Goal: Task Accomplishment & Management: Manage account settings

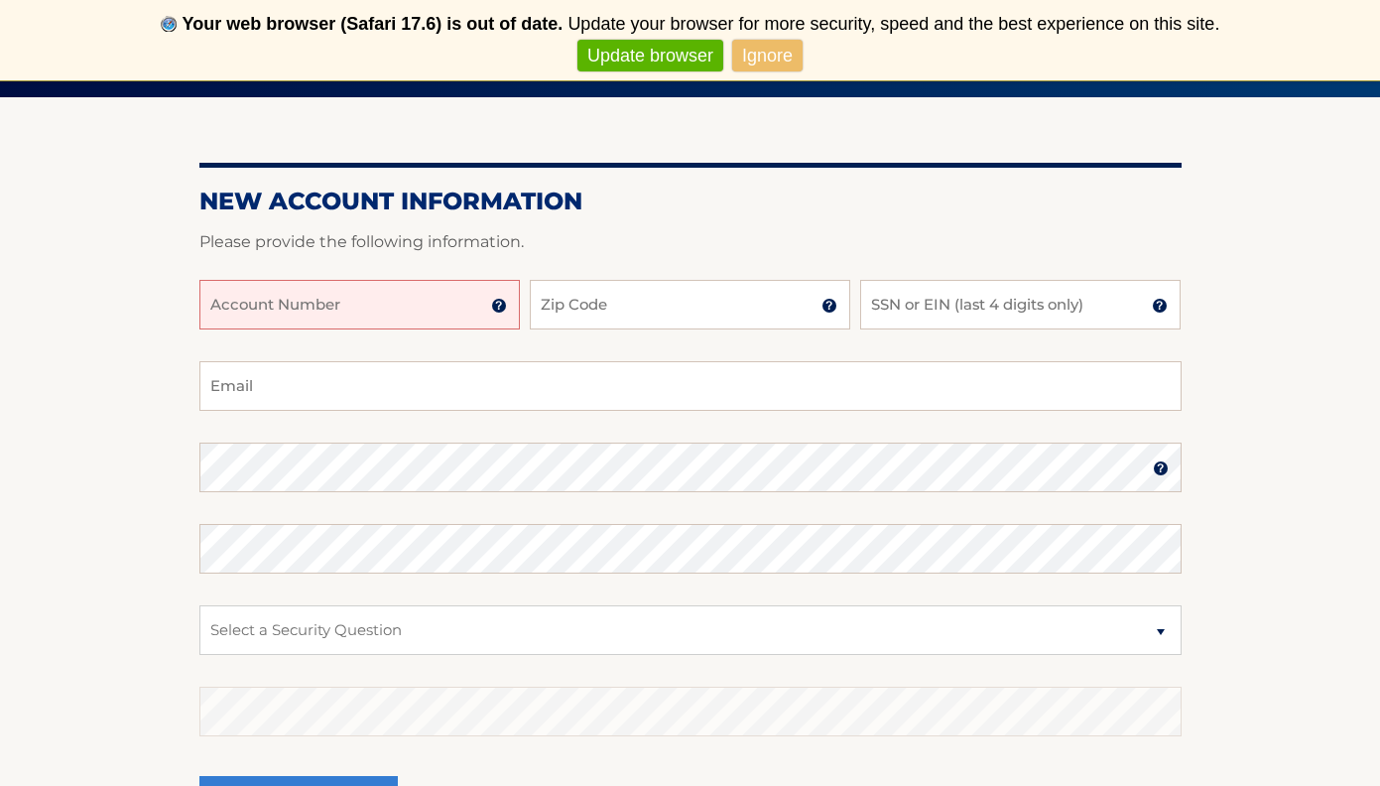
scroll to position [235, 0]
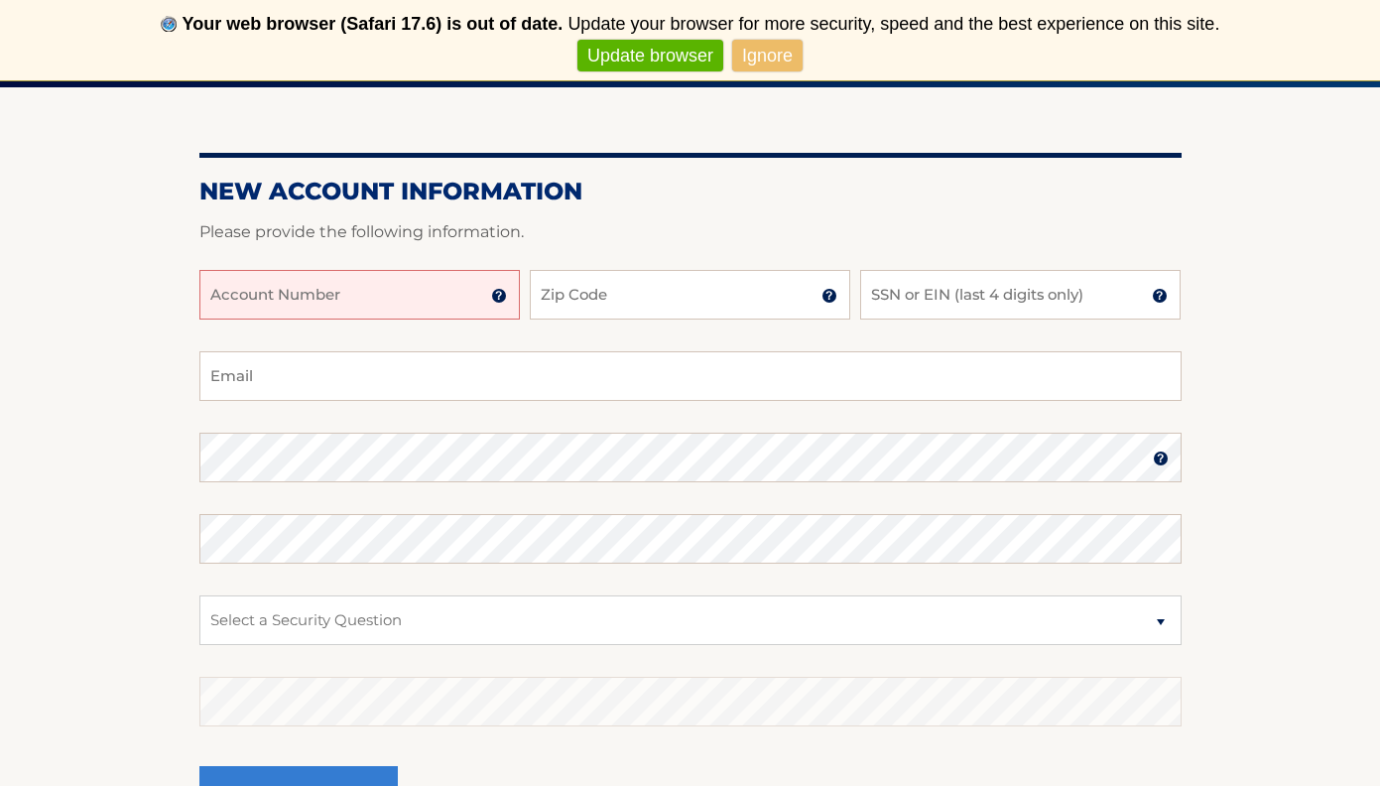
click at [676, 52] on link "Update browser" at bounding box center [650, 56] width 146 height 33
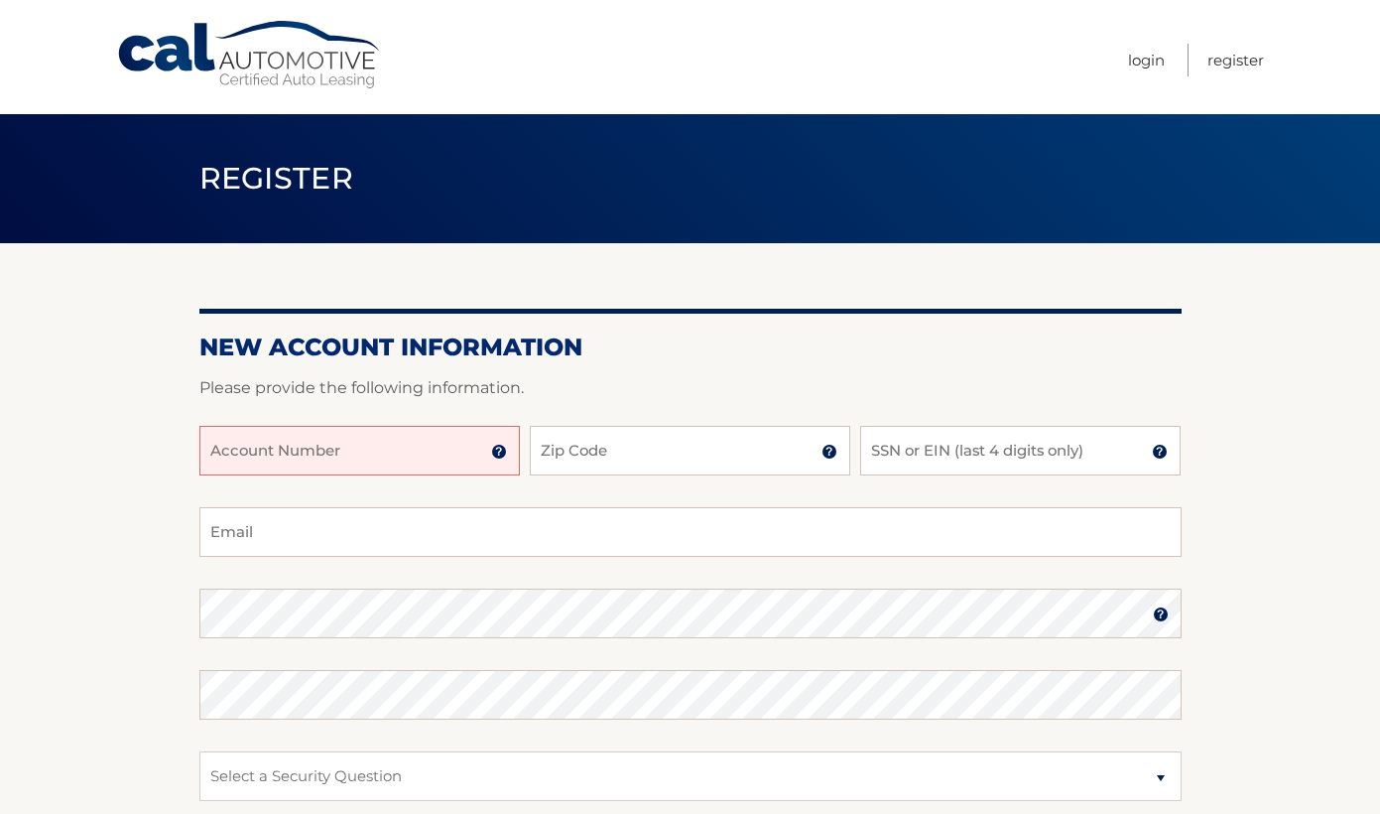
click at [460, 453] on input "Account Number" at bounding box center [359, 451] width 320 height 50
type input "44456007814"
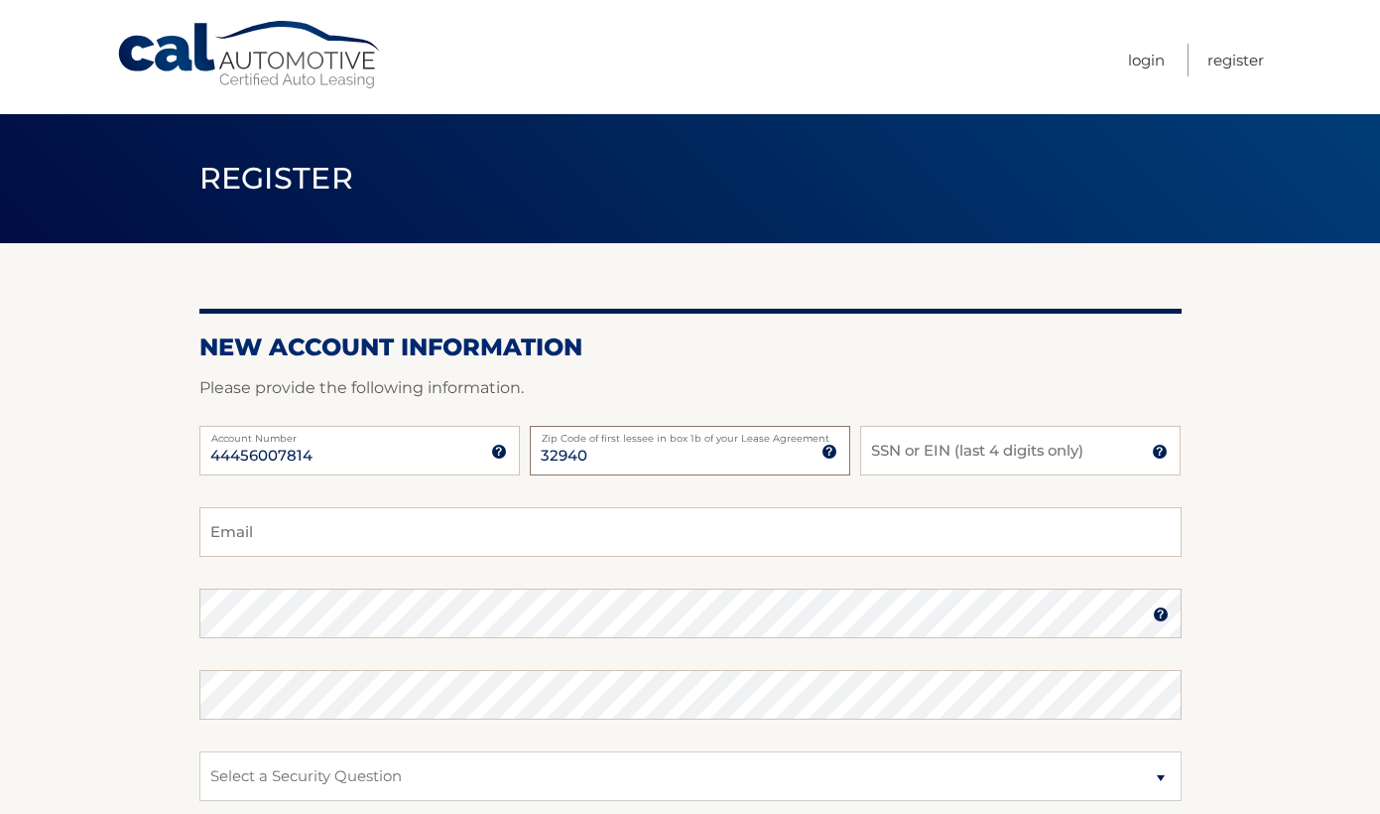
type input "32940"
click at [882, 459] on input "SSN or EIN (last 4 digits only)" at bounding box center [1020, 451] width 320 height 50
type input "9475"
type input "patbautz0@gmail.com"
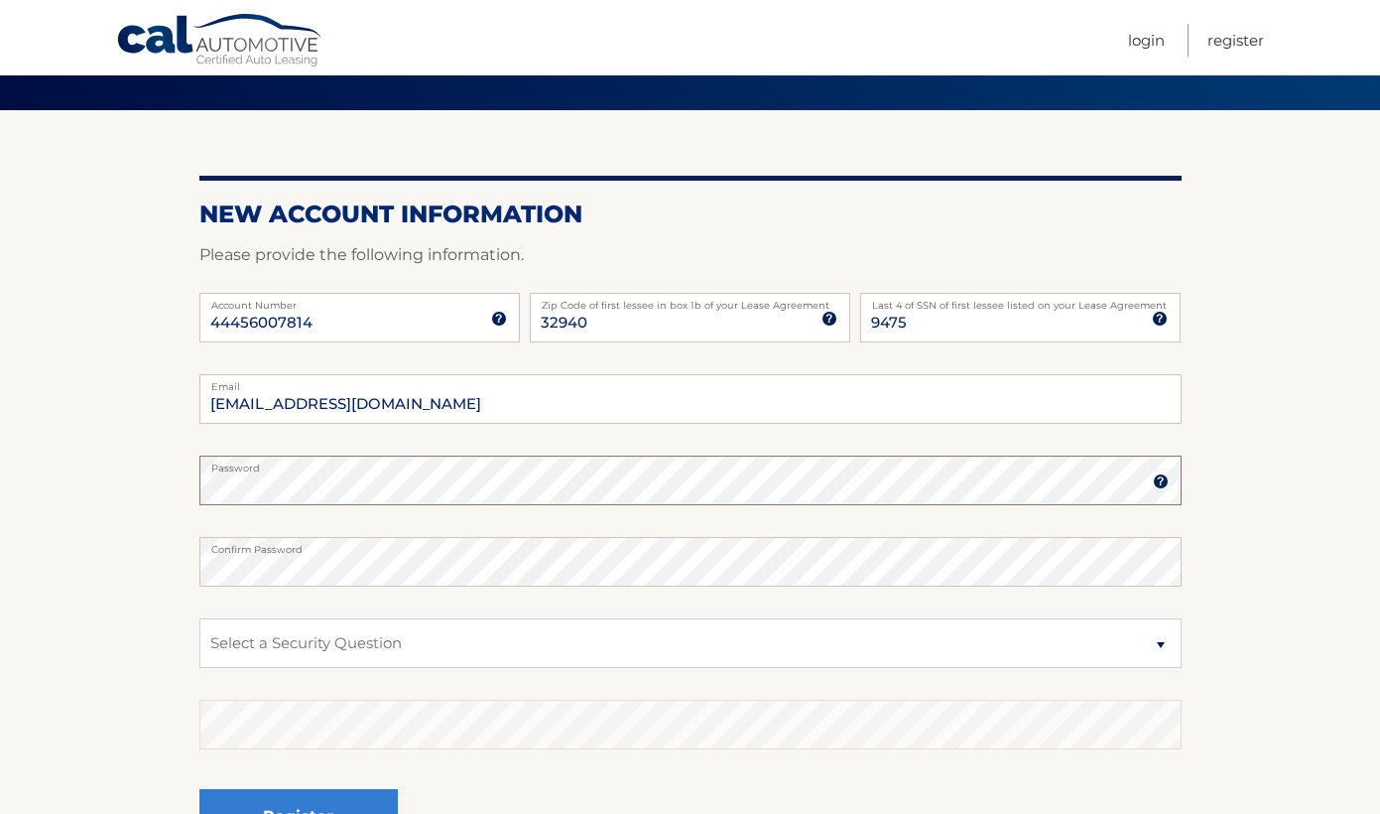
scroll to position [133, 0]
select select "1"
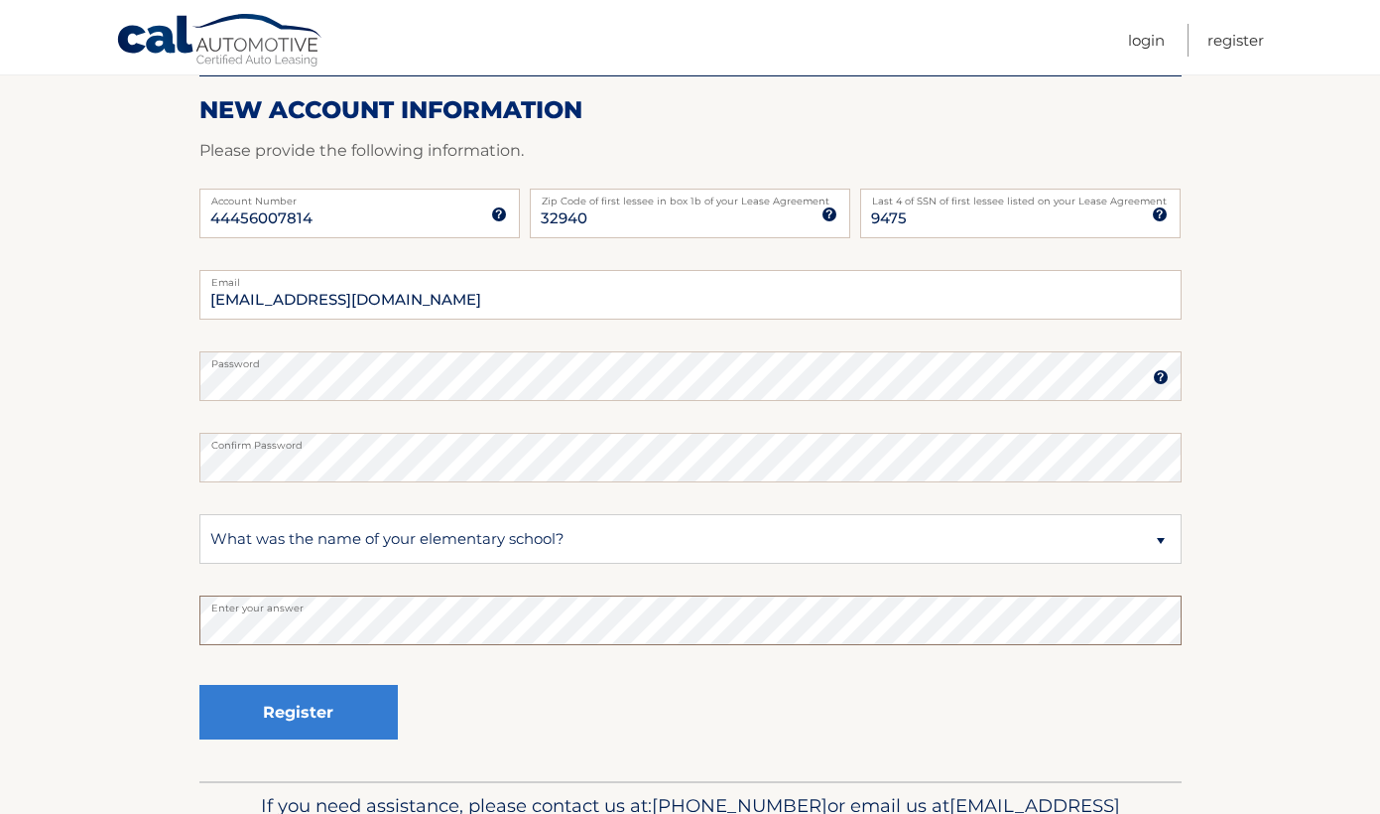
scroll to position [258, 0]
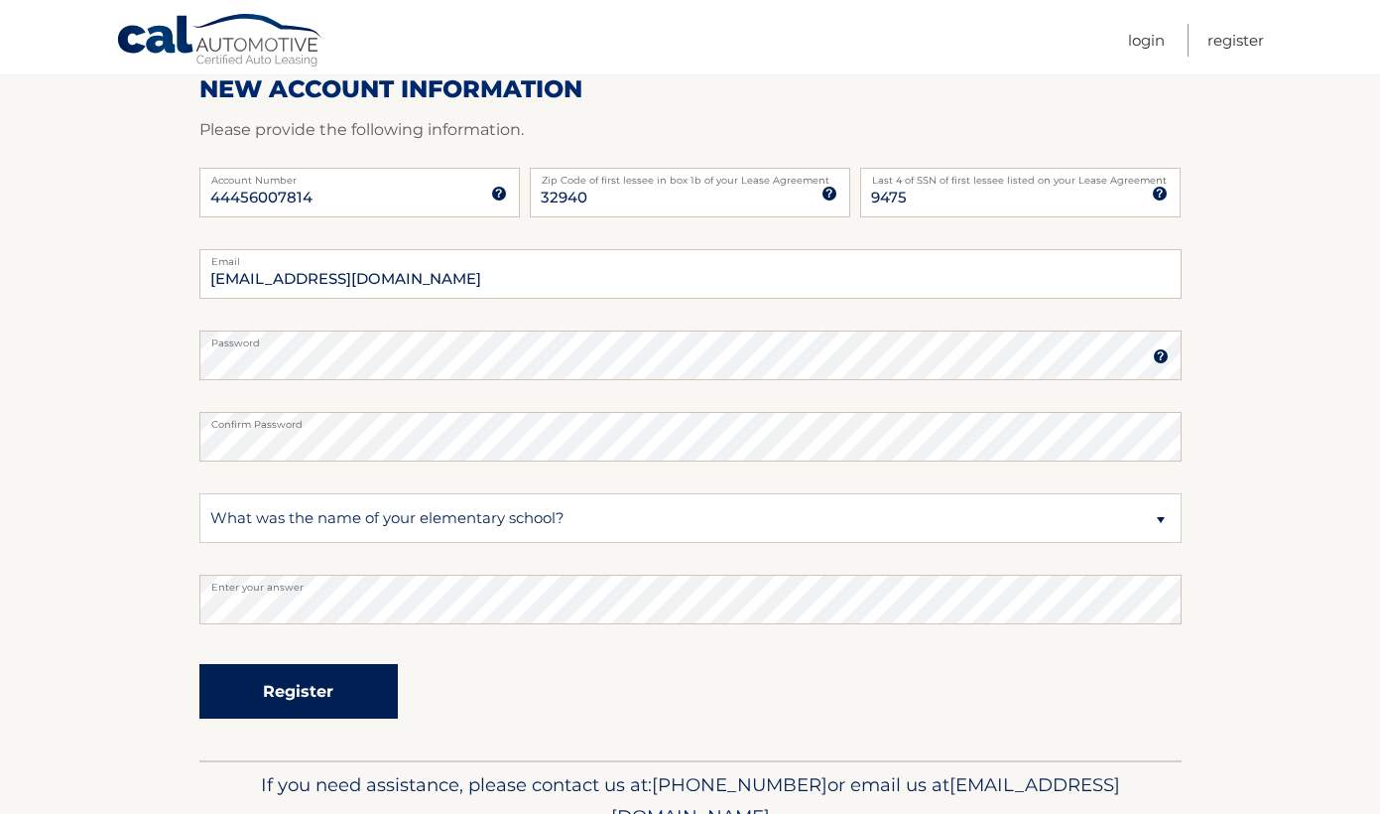
click at [307, 683] on button "Register" at bounding box center [298, 691] width 198 height 55
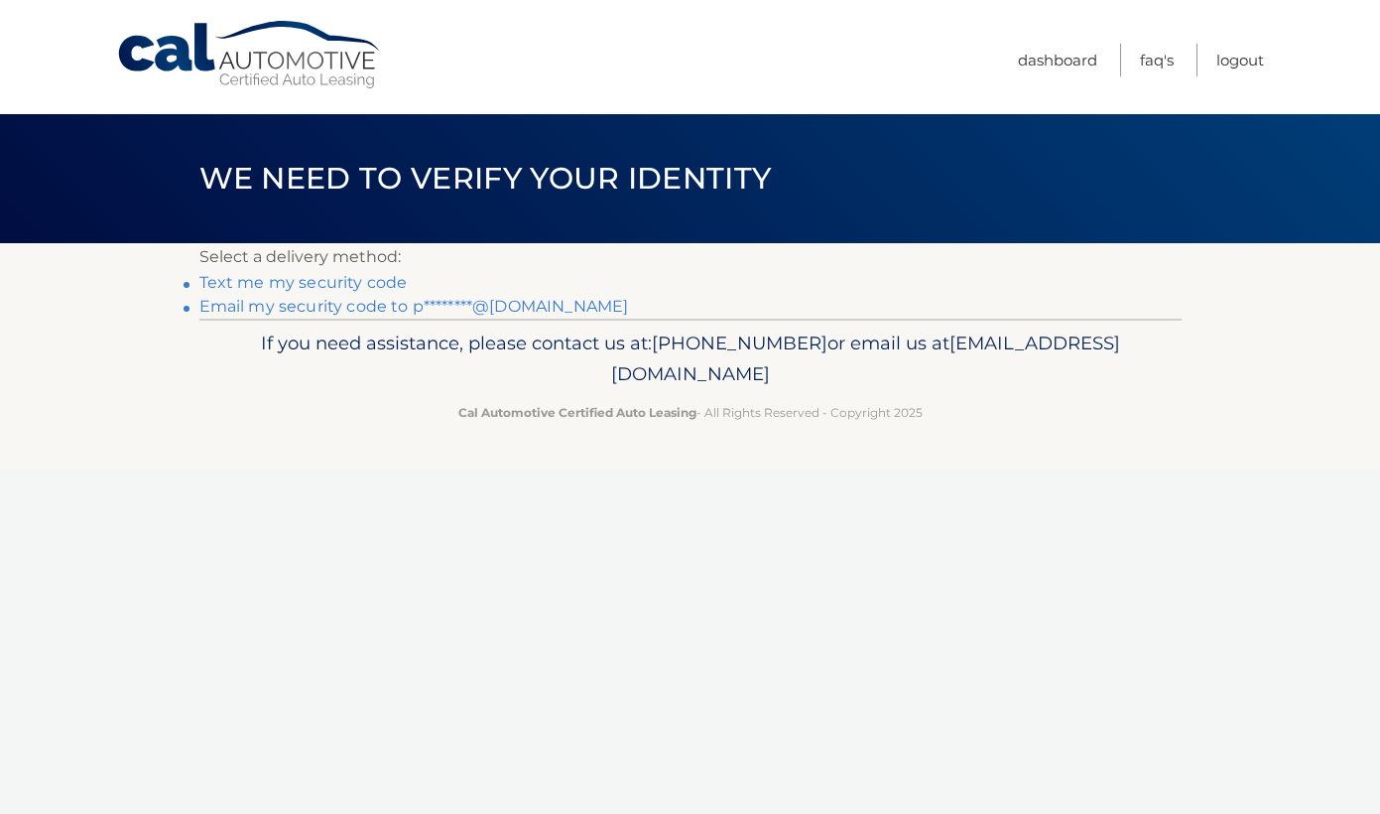
click at [254, 286] on link "Text me my security code" at bounding box center [303, 282] width 208 height 19
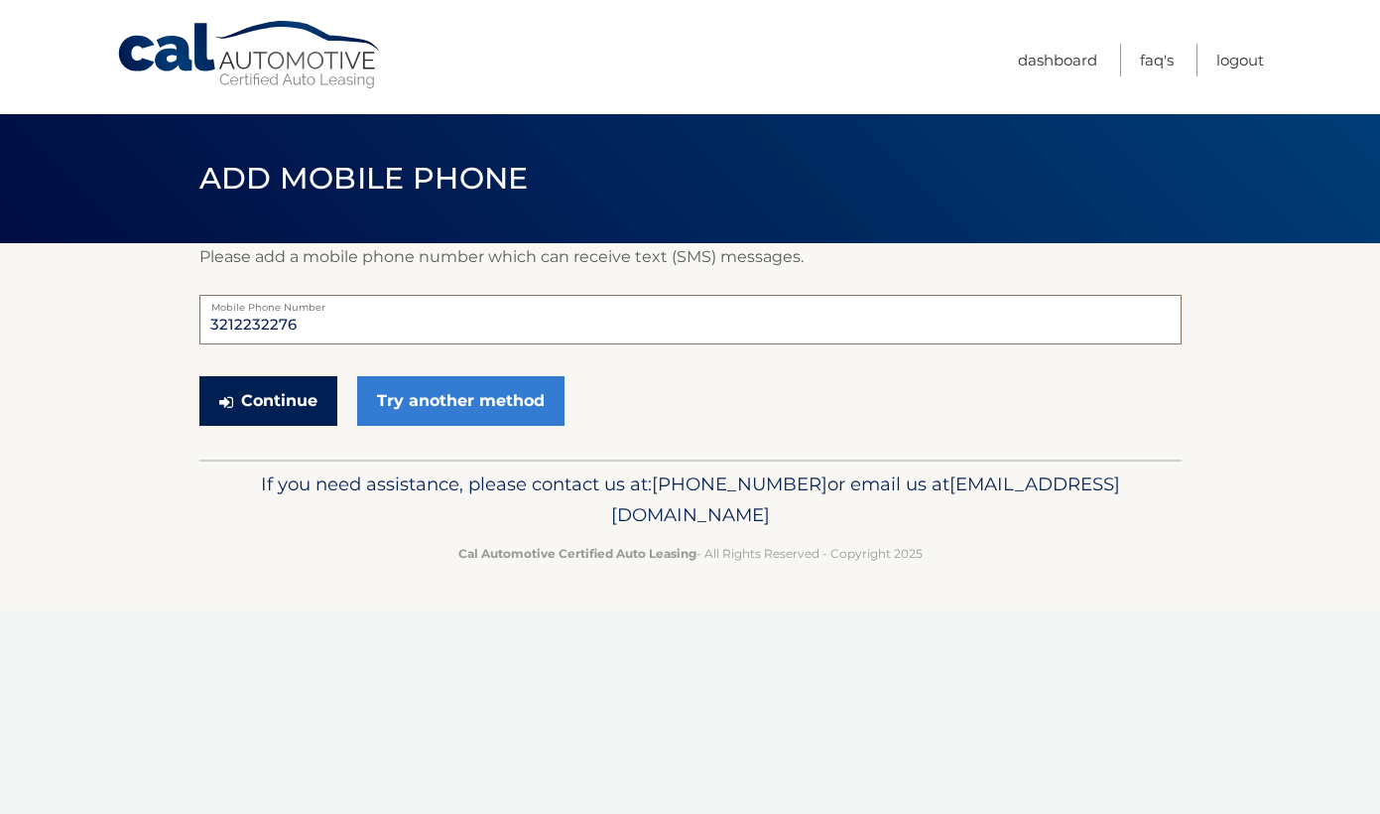
type input "3212232276"
click at [298, 391] on button "Continue" at bounding box center [268, 401] width 138 height 50
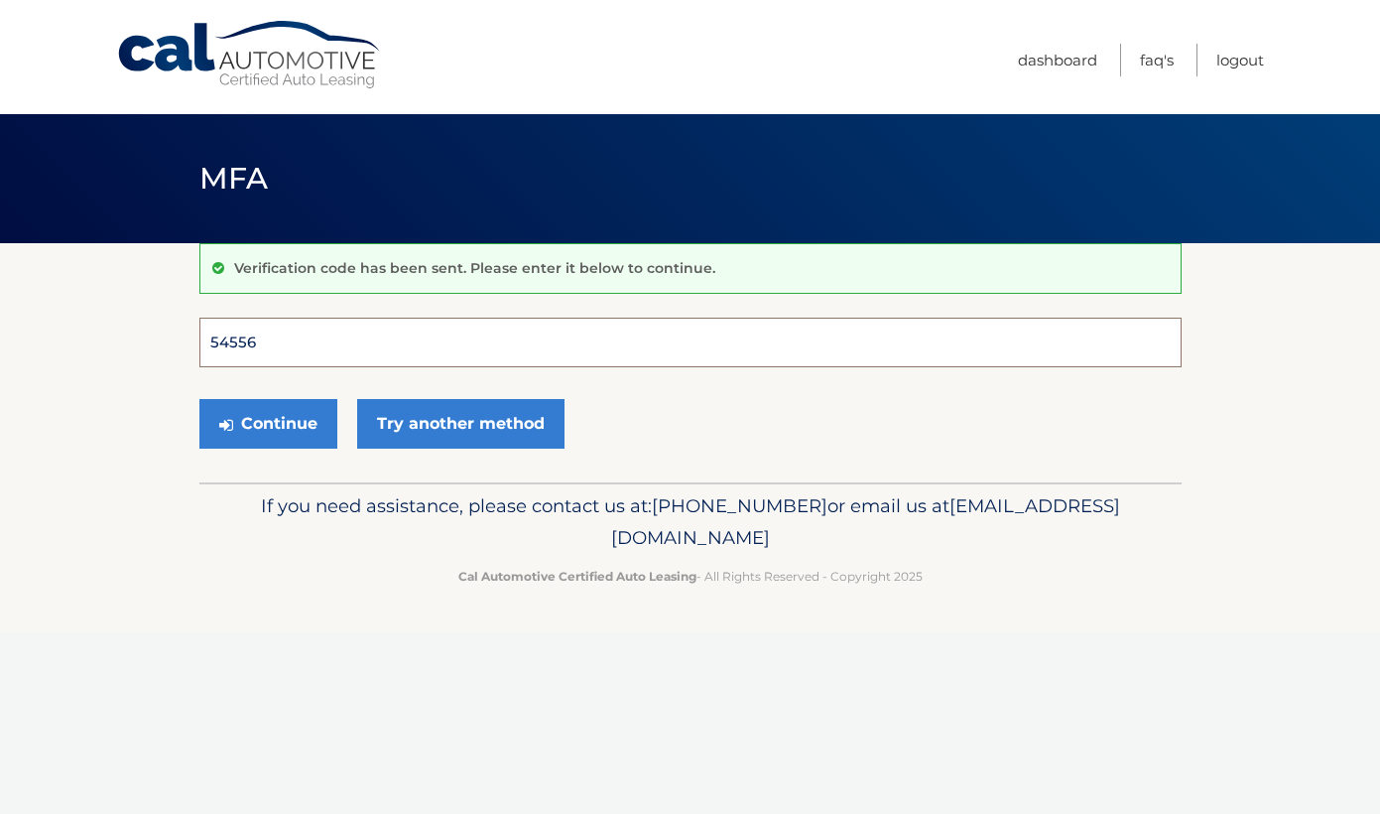
type input "545560"
click at [267, 423] on button "Continue" at bounding box center [268, 424] width 138 height 50
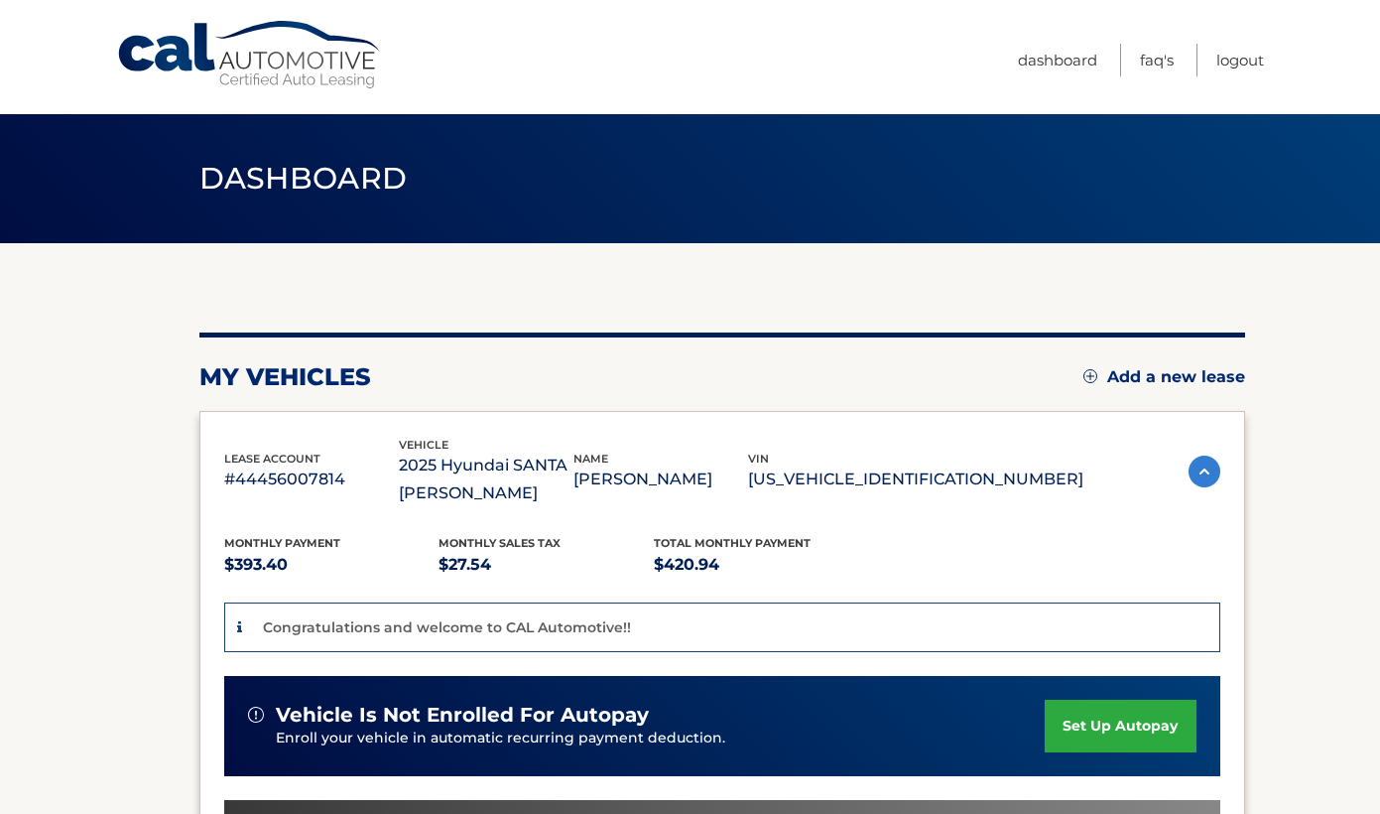
click at [1116, 723] on link "set up autopay" at bounding box center [1120, 725] width 151 height 53
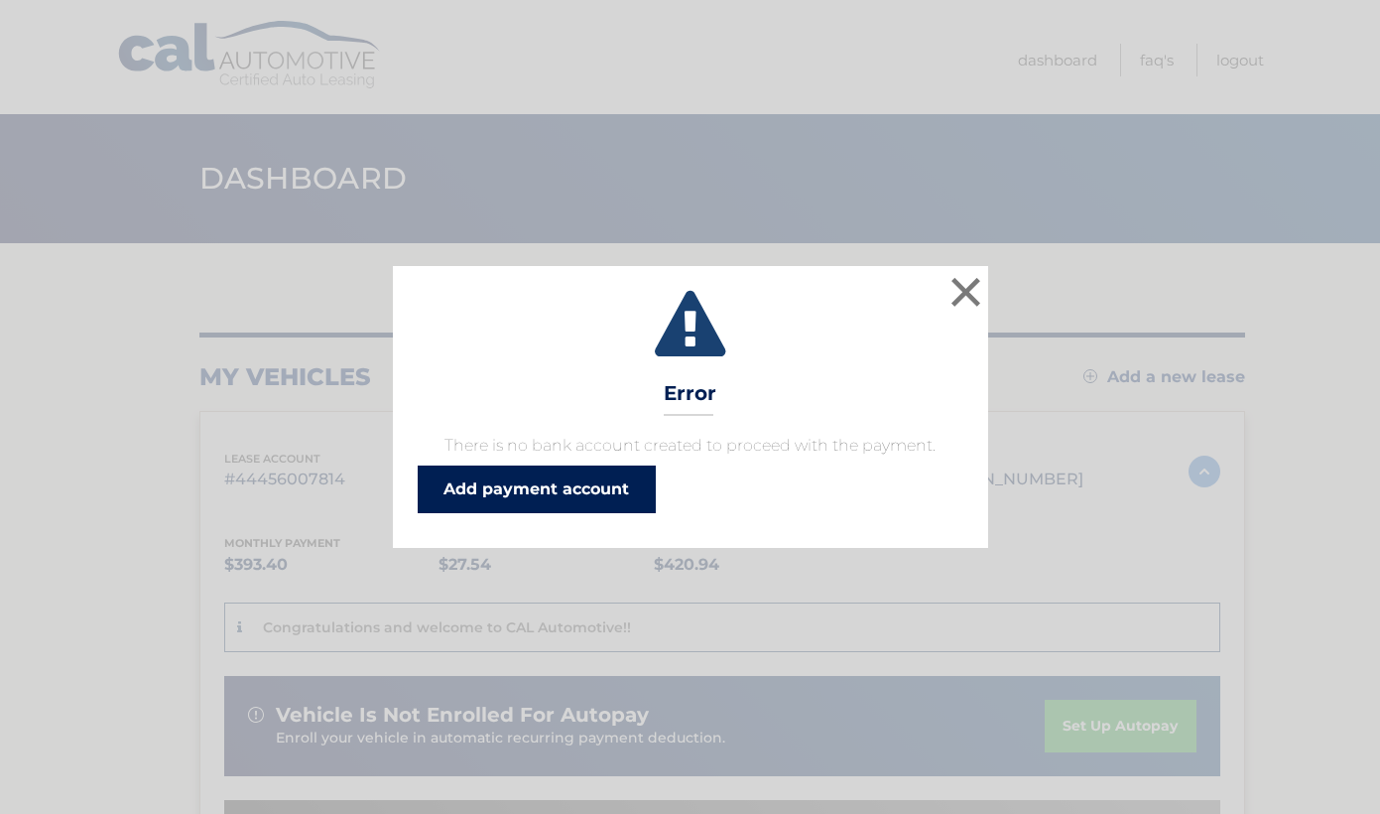
click at [606, 496] on link "Add payment account" at bounding box center [537, 489] width 238 height 48
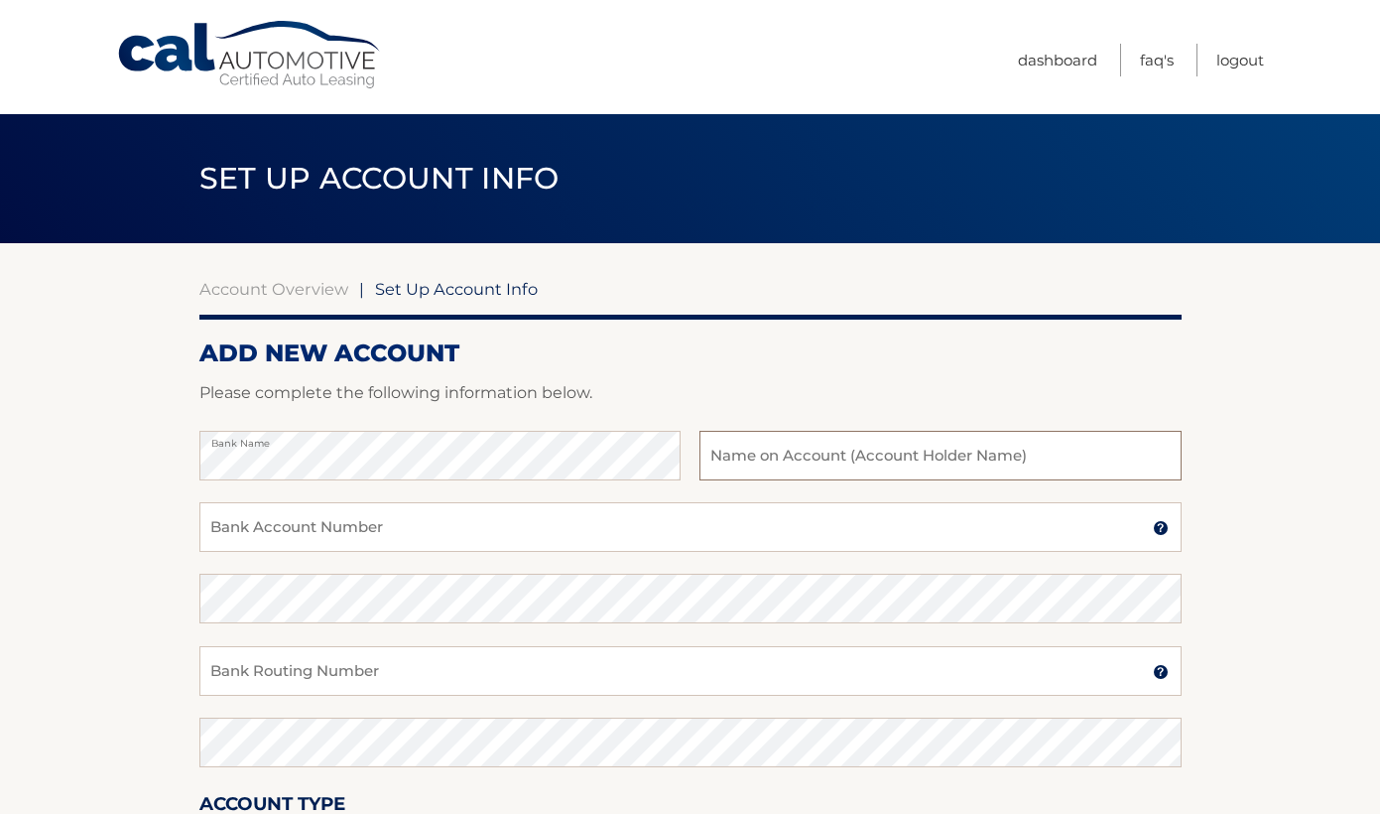
click at [710, 457] on input "text" at bounding box center [939, 456] width 481 height 50
type input "[PERSON_NAME]"
click at [511, 542] on input "Bank Account Number" at bounding box center [690, 527] width 982 height 50
type input "609579720"
click at [475, 675] on input "Bank Routing Number" at bounding box center [690, 671] width 982 height 50
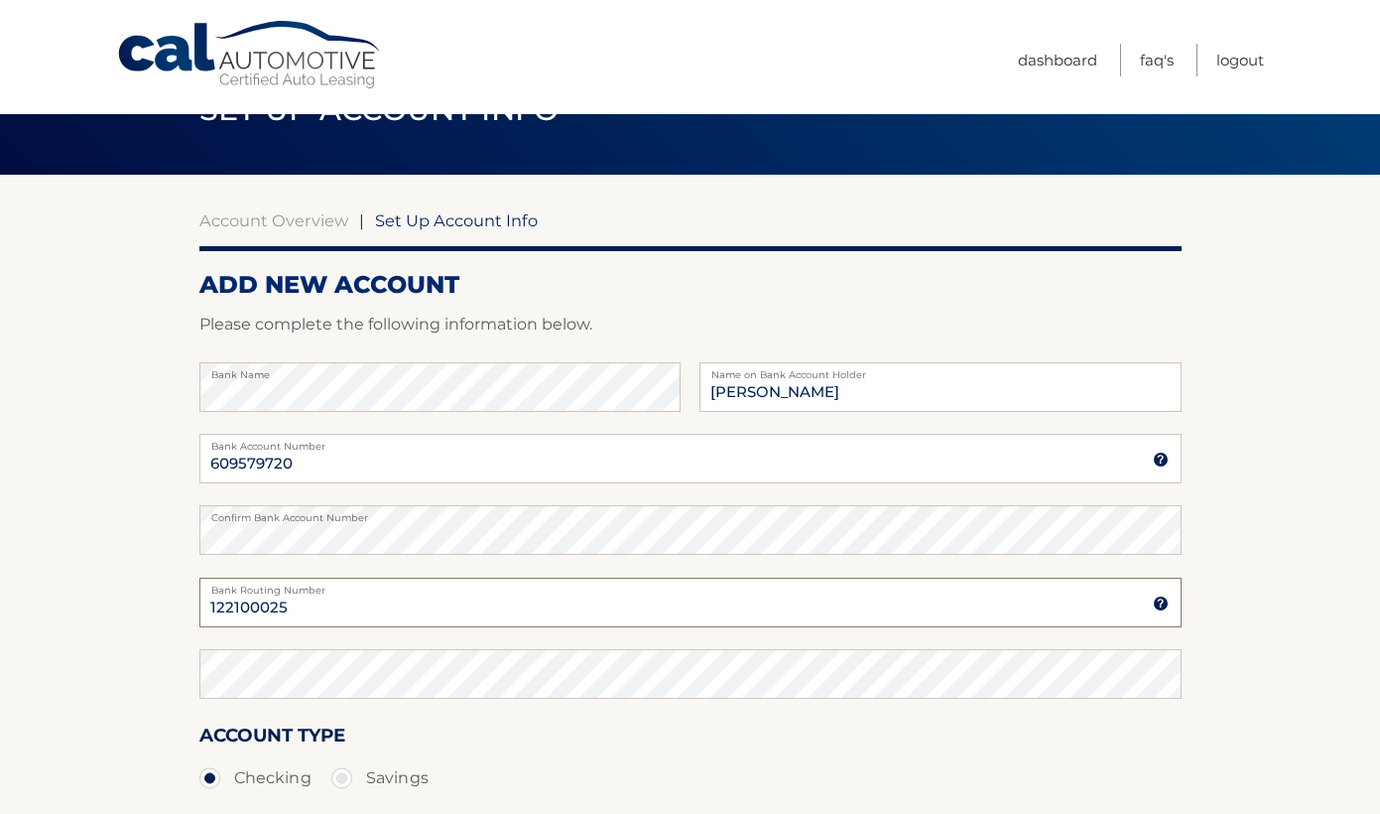
scroll to position [68, 0]
type input "122100025"
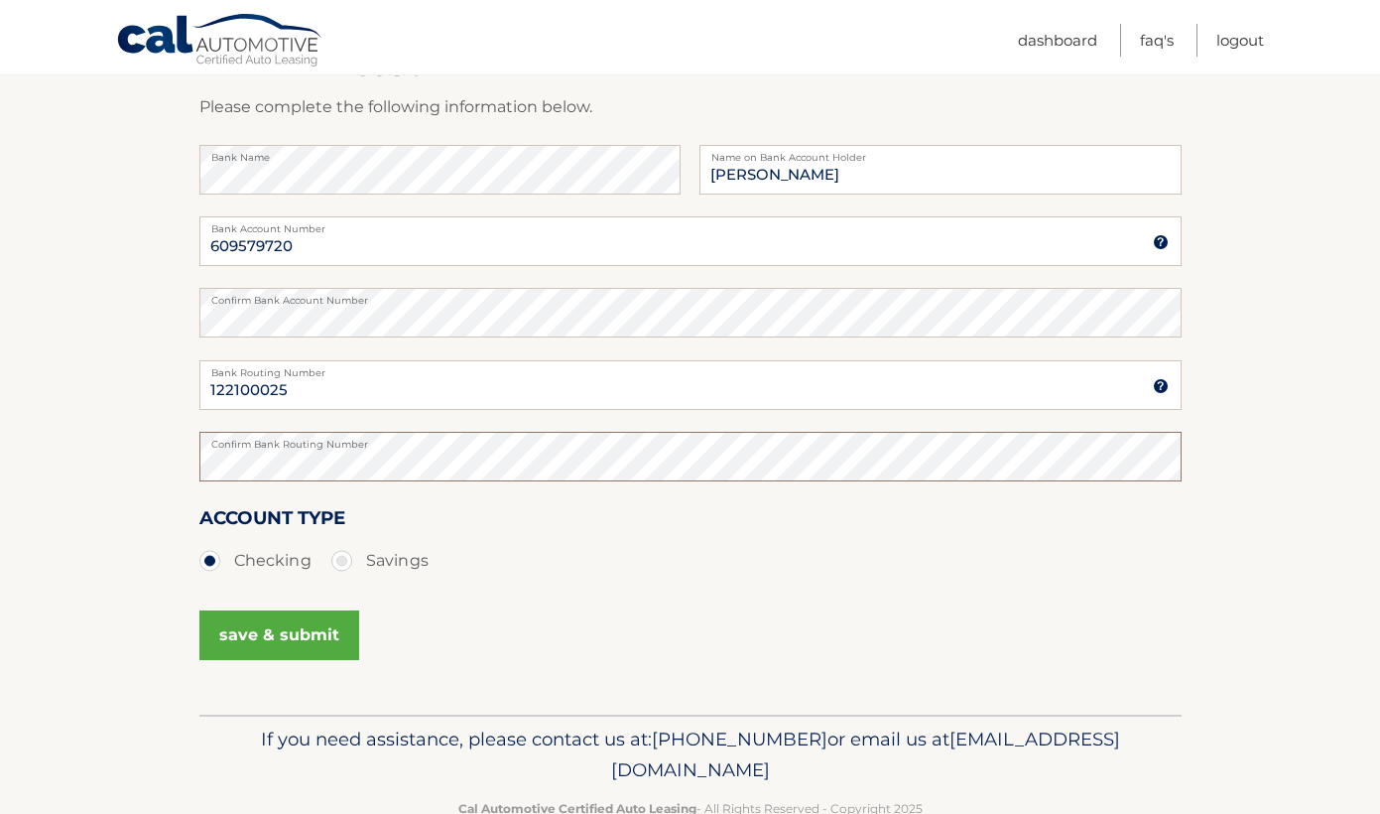
scroll to position [306, 0]
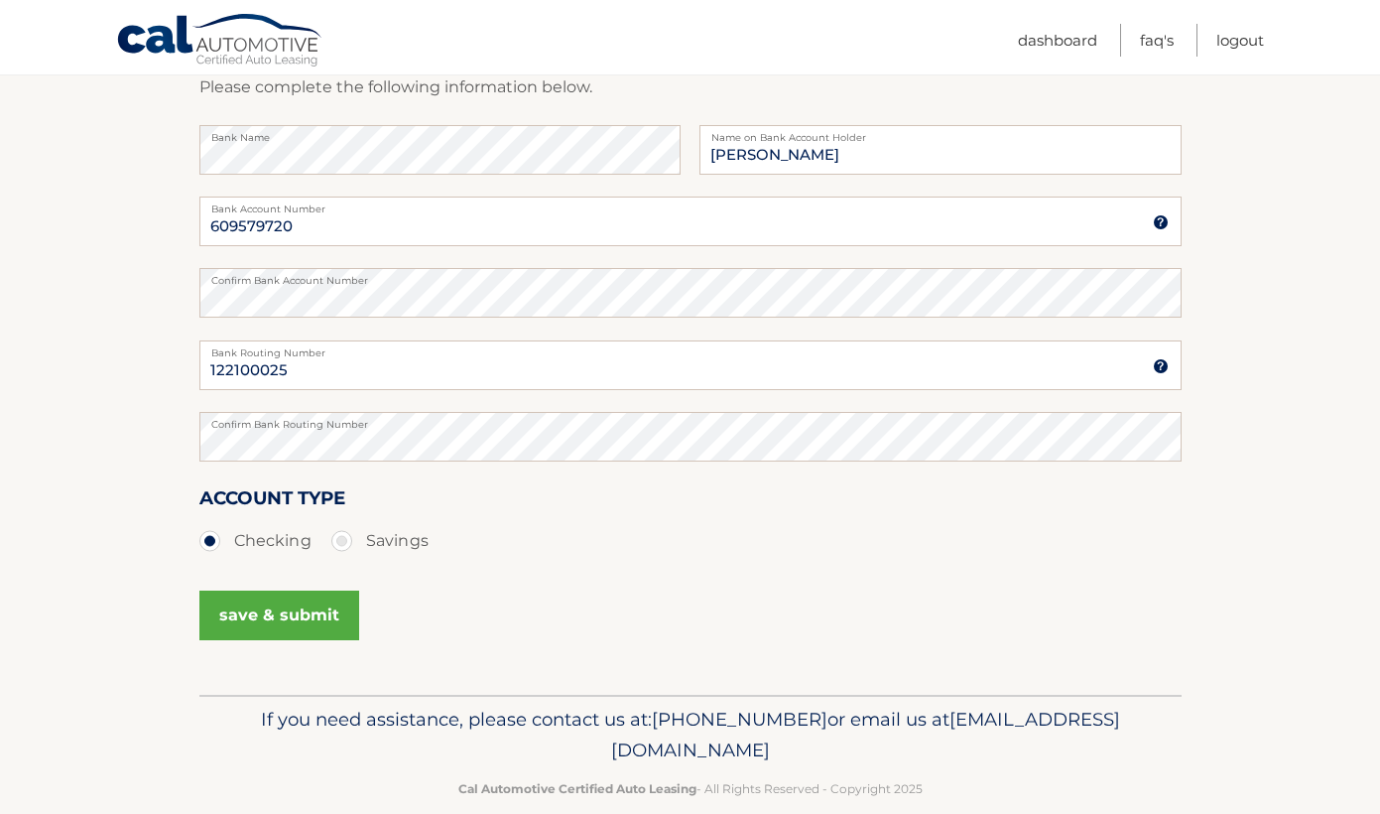
click at [255, 619] on button "save & submit" at bounding box center [279, 615] width 160 height 50
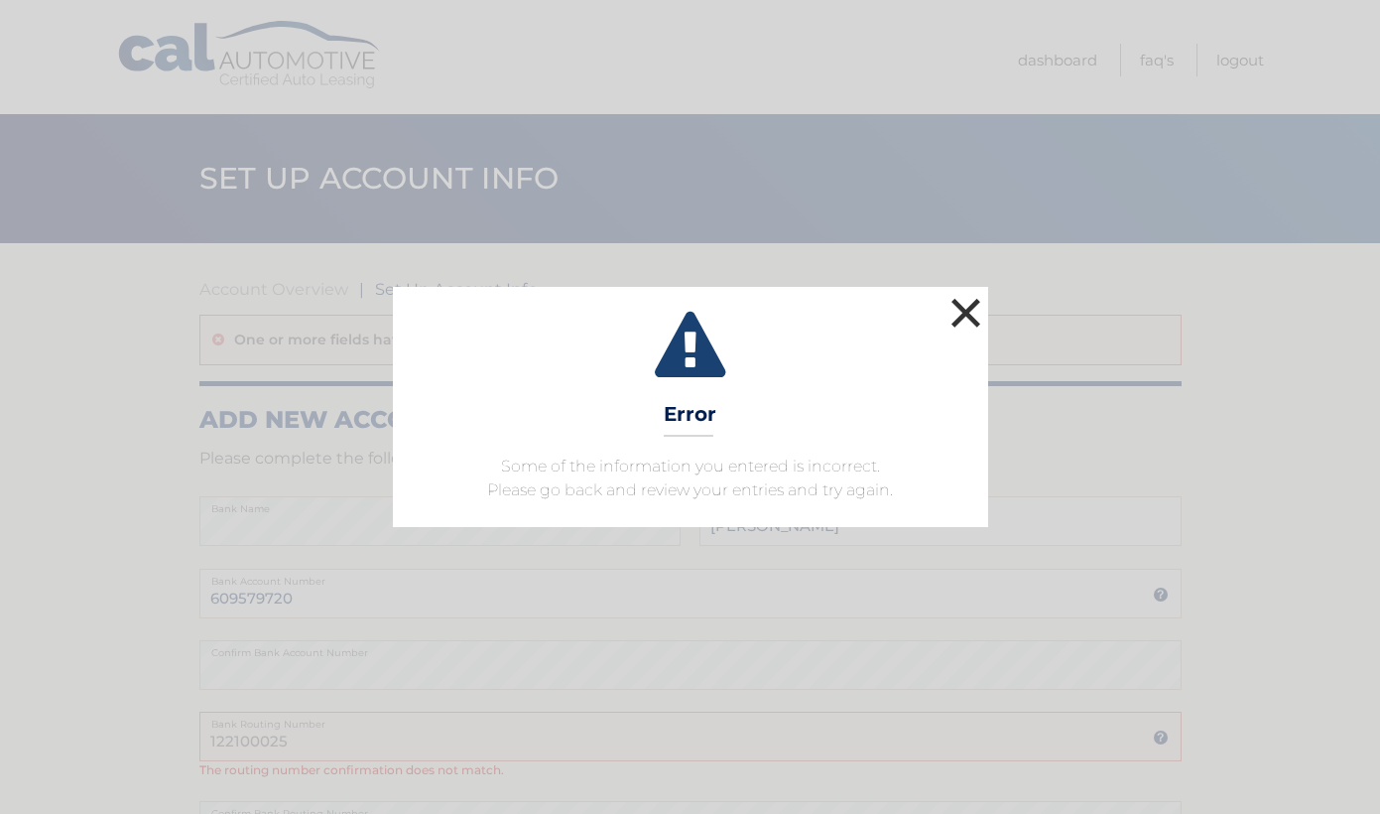
click at [968, 306] on button "×" at bounding box center [966, 313] width 40 height 40
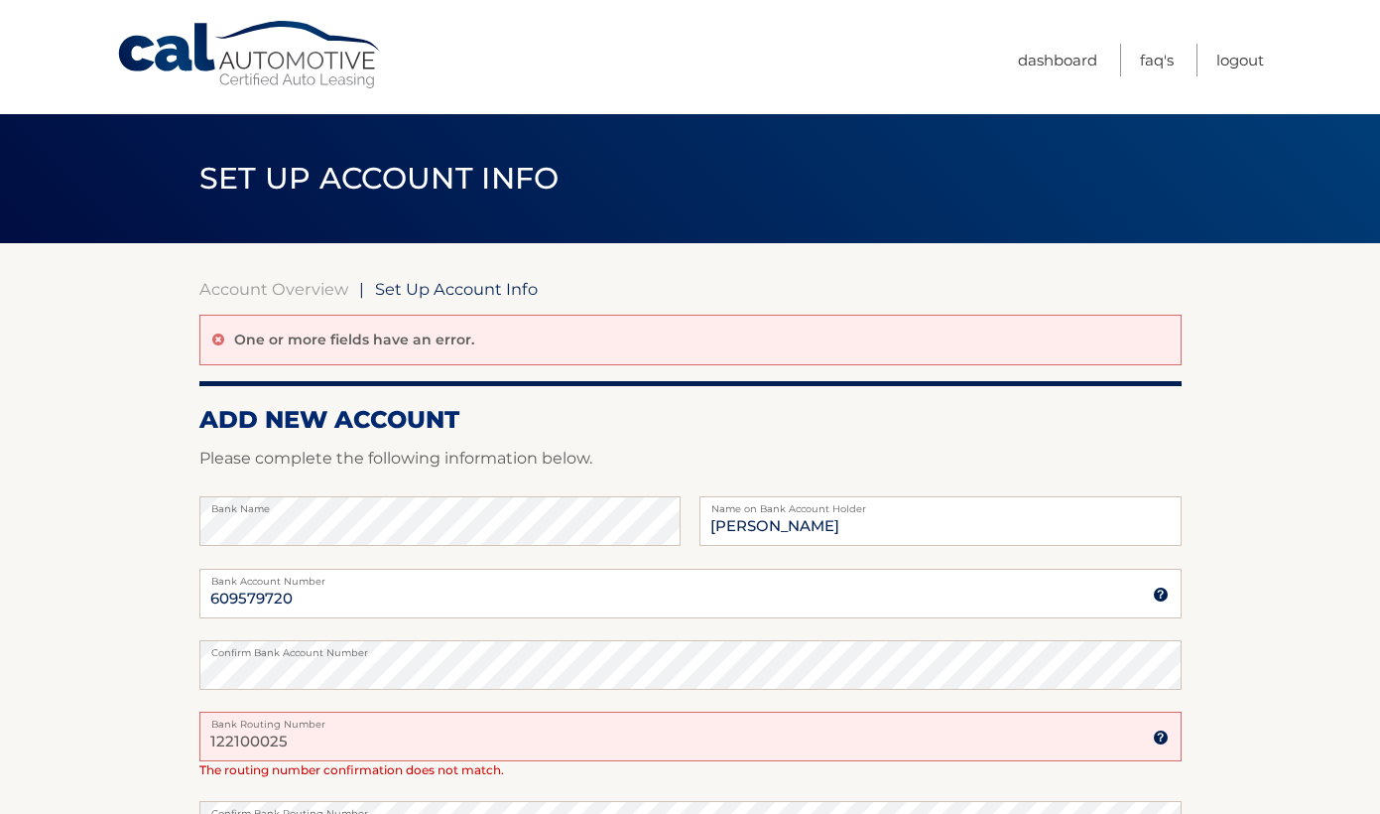
click at [291, 737] on input "122100025" at bounding box center [690, 736] width 982 height 50
click at [358, 731] on input "122100024" at bounding box center [690, 736] width 982 height 50
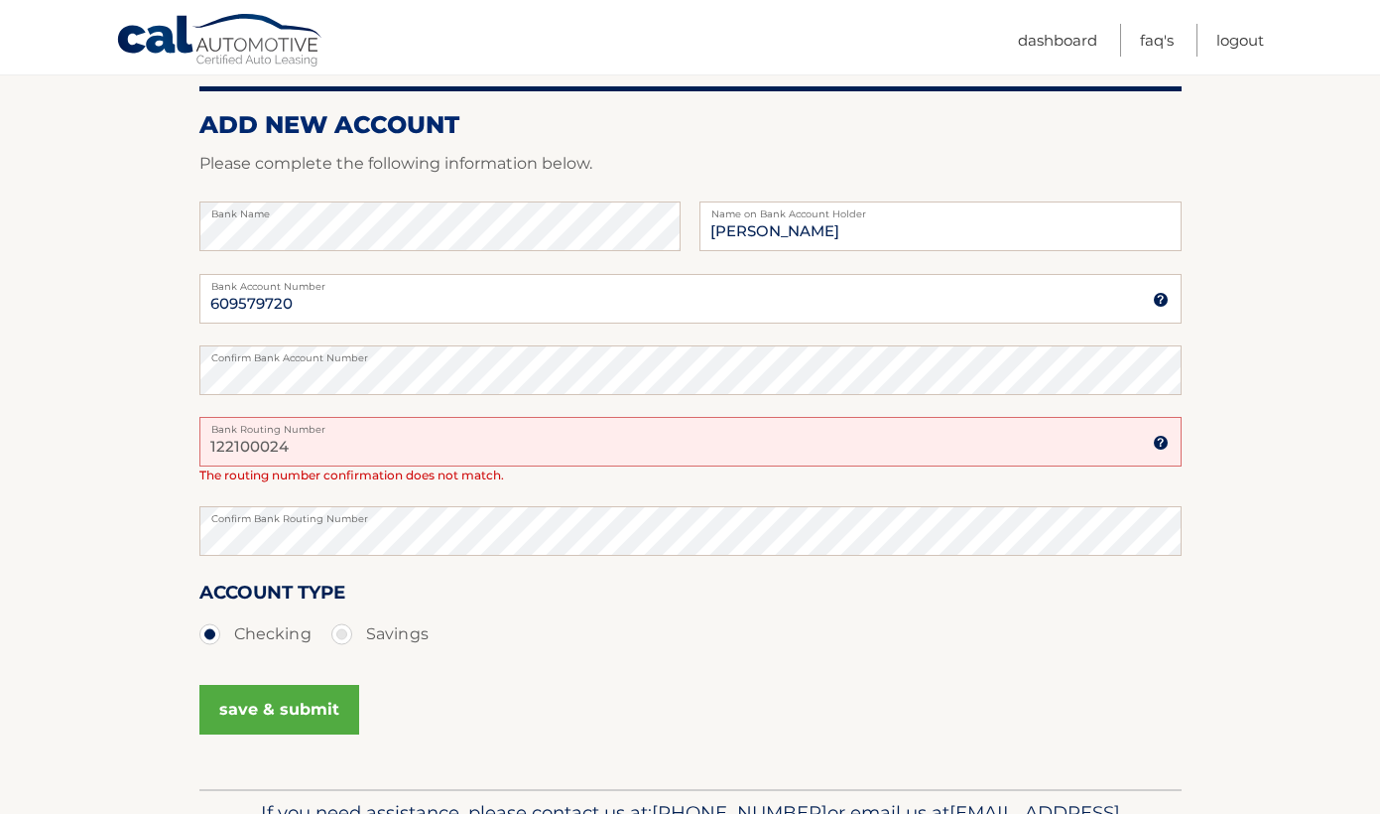
scroll to position [310, 0]
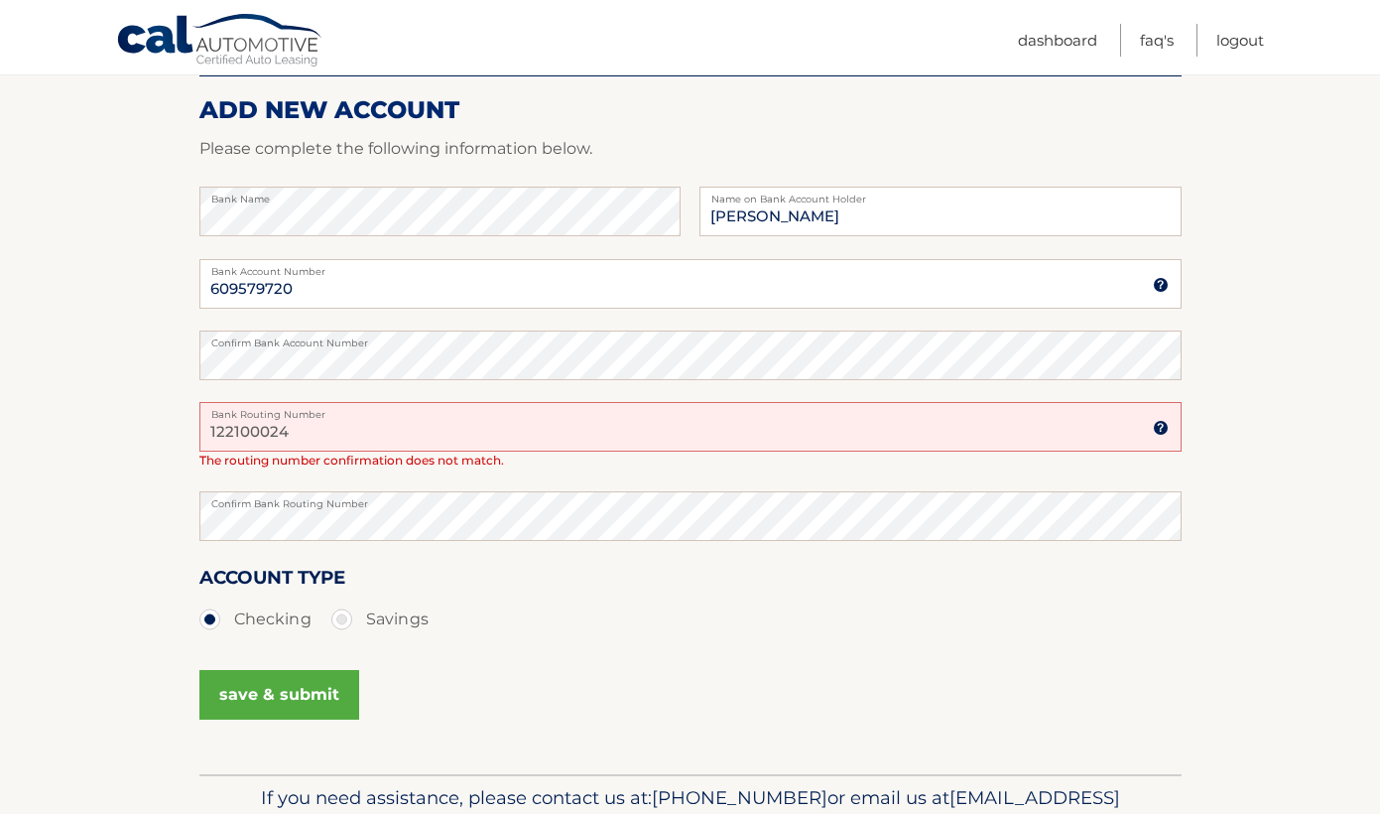
type input "122100024"
click at [309, 699] on button "save & submit" at bounding box center [279, 695] width 160 height 50
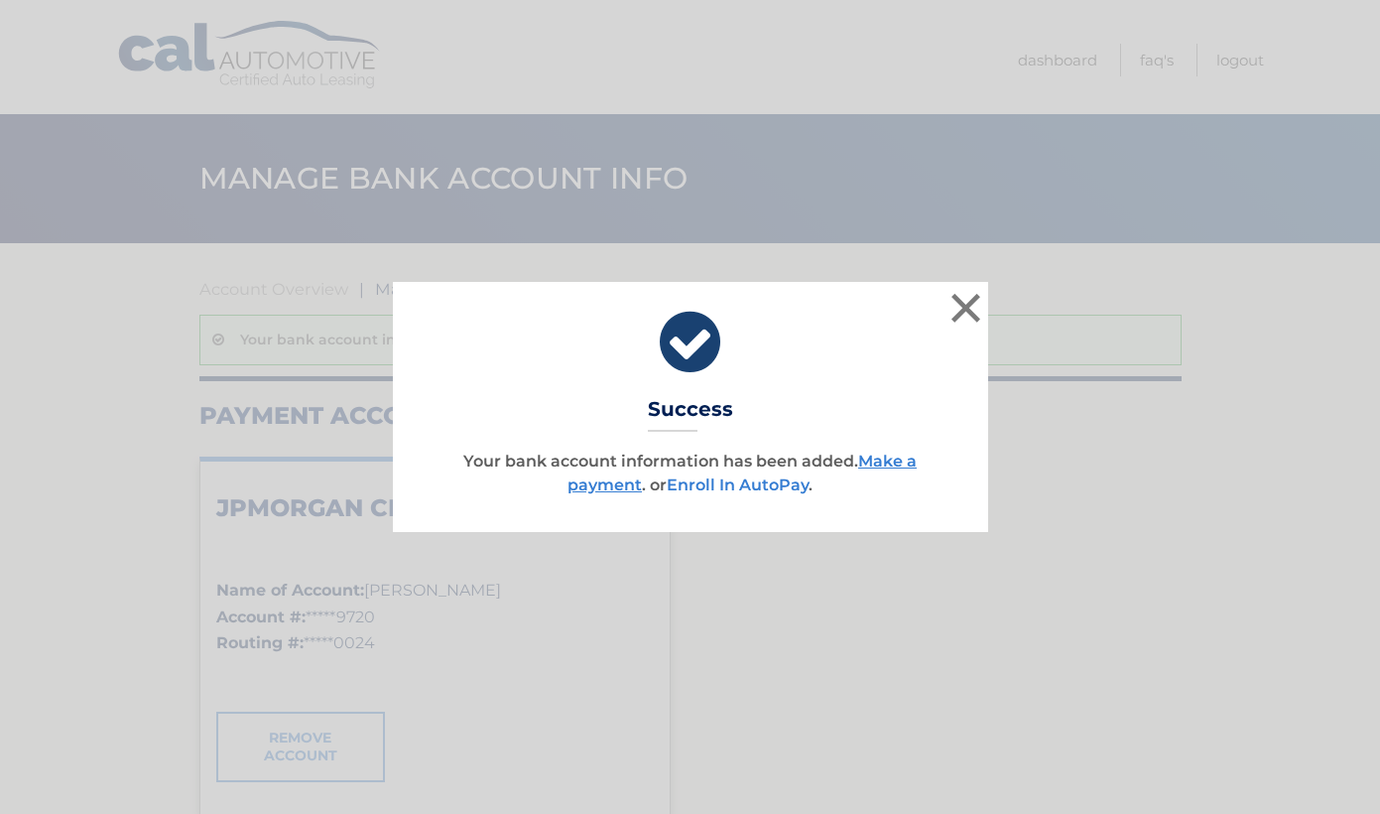
click at [721, 487] on link "Enroll In AutoPay" at bounding box center [738, 484] width 142 height 19
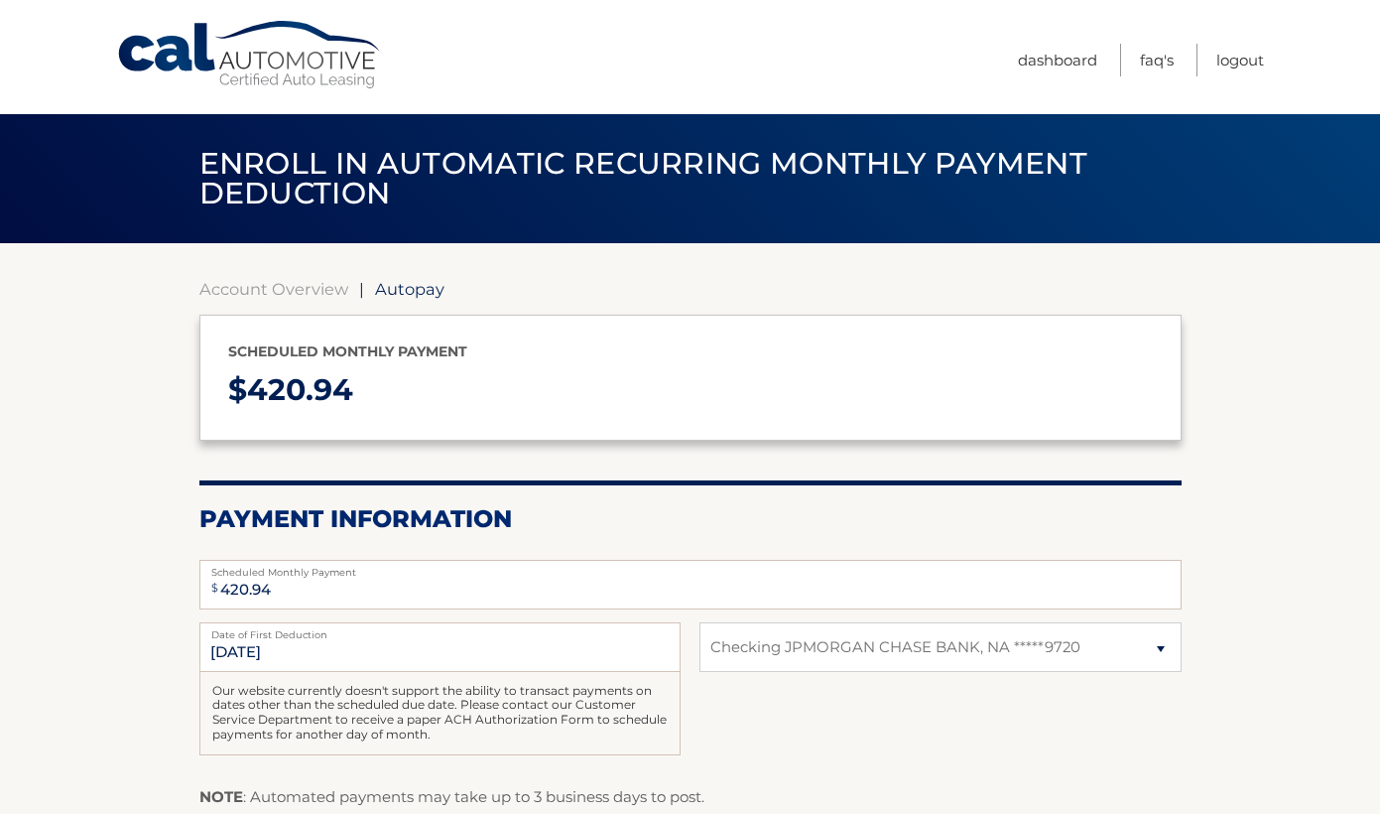
select select "NzNjOTFiNmMtZDQ5NC00NzcxLWI5NzItZWI4ODg4OGFhZTJj"
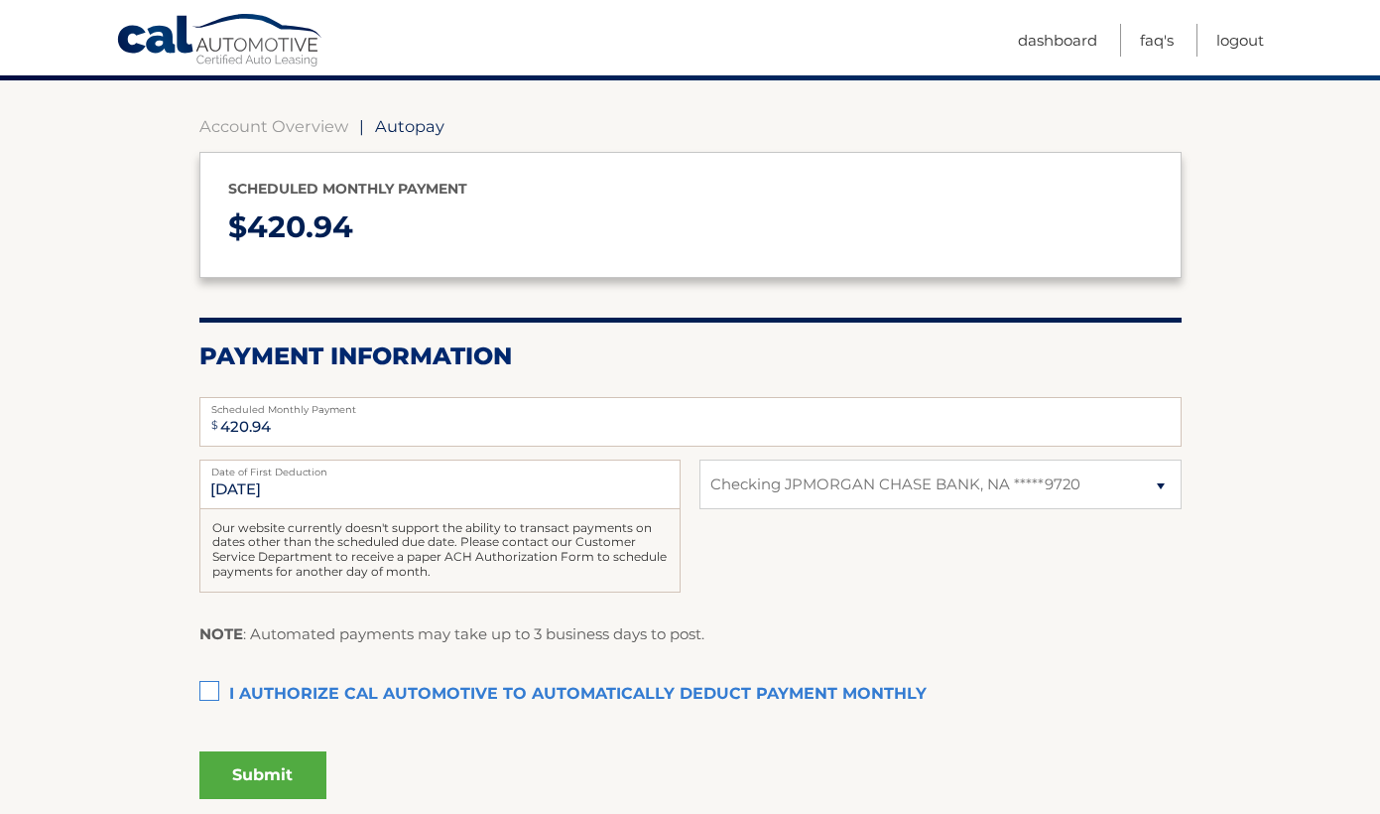
scroll to position [193, 0]
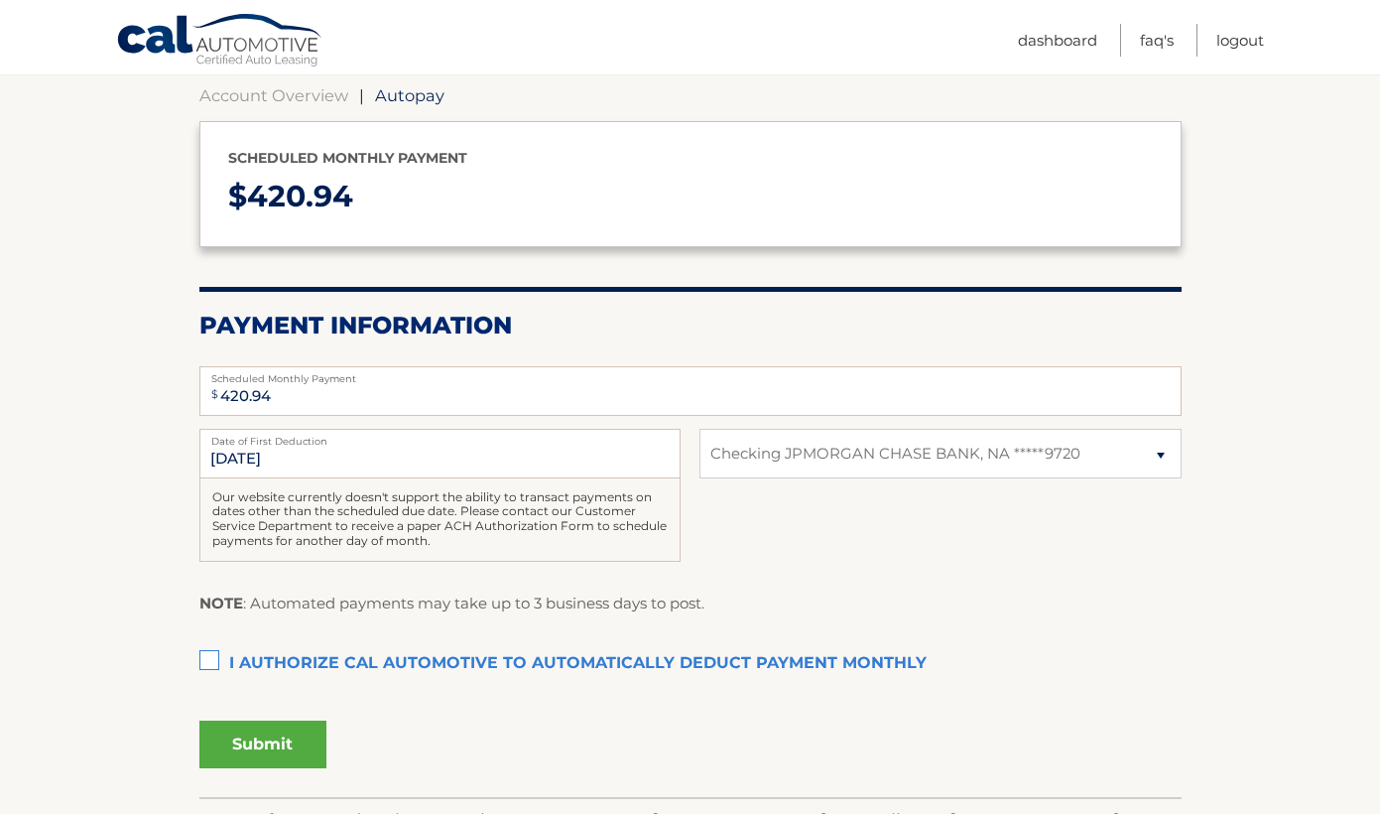
click at [208, 647] on label "I authorize cal automotive to automatically deduct payment monthly This checkbo…" at bounding box center [690, 664] width 982 height 40
click at [0, 0] on input "I authorize cal automotive to automatically deduct payment monthly This checkbo…" at bounding box center [0, 0] width 0 height 0
click at [277, 734] on button "Submit" at bounding box center [262, 744] width 127 height 48
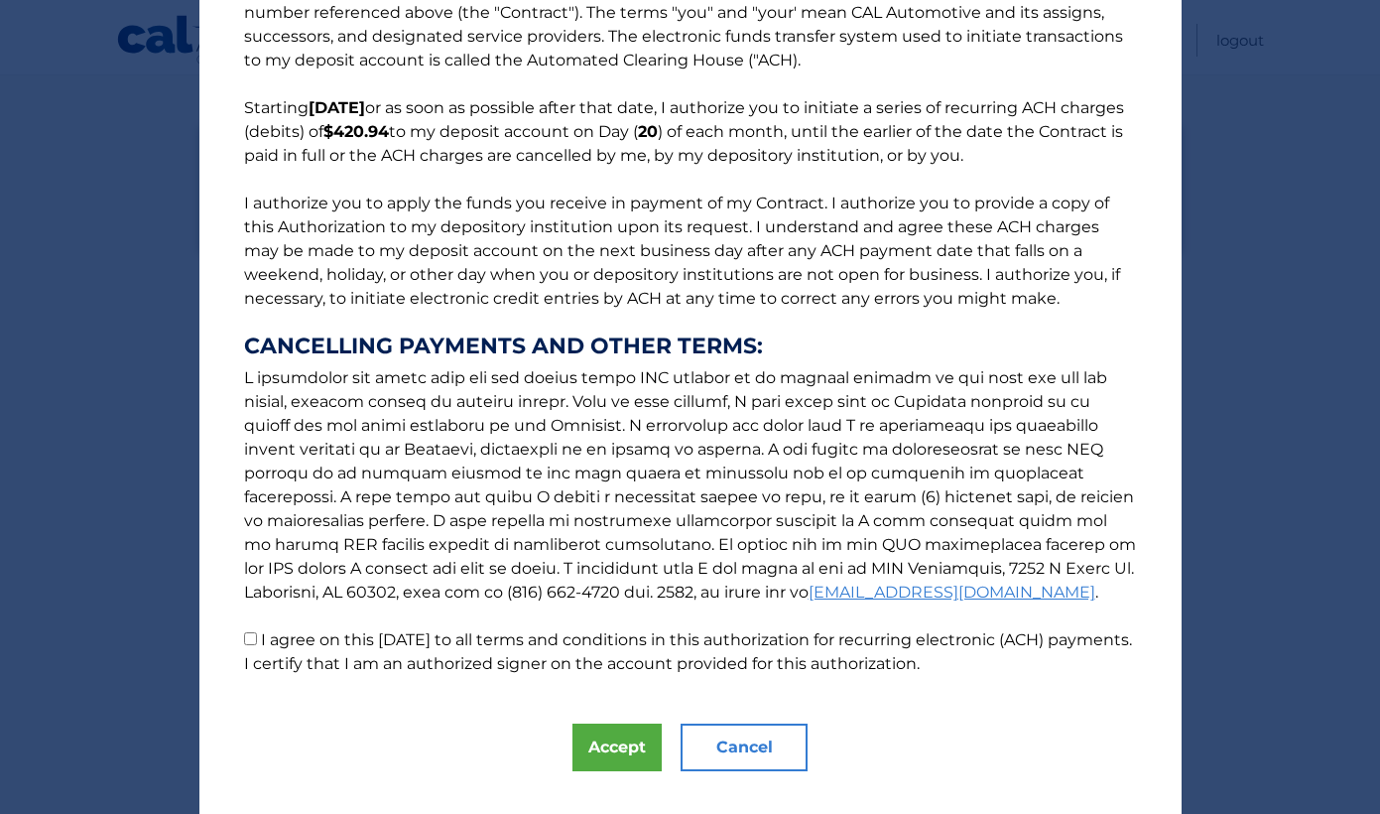
scroll to position [93, 0]
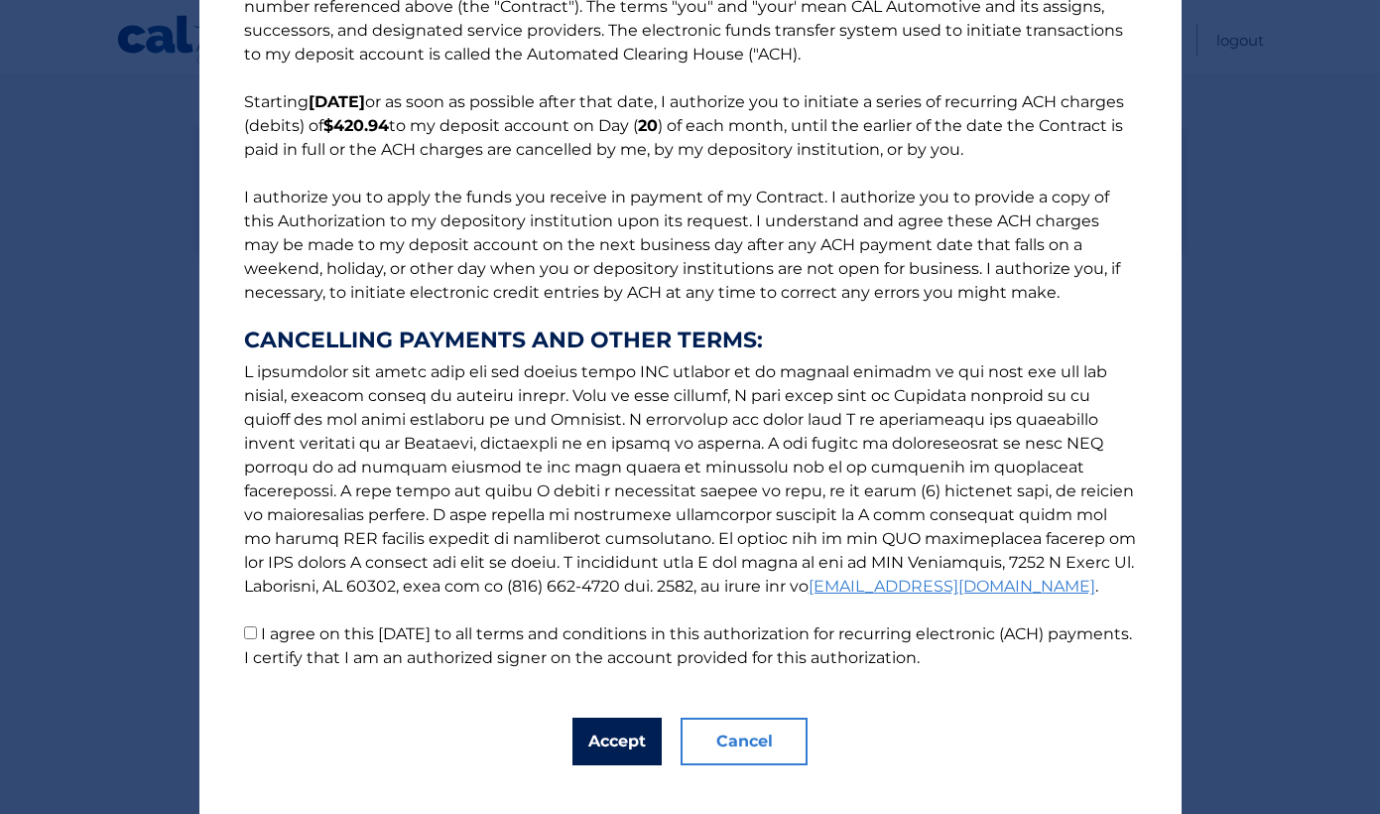
click at [590, 746] on button "Accept" at bounding box center [616, 741] width 89 height 48
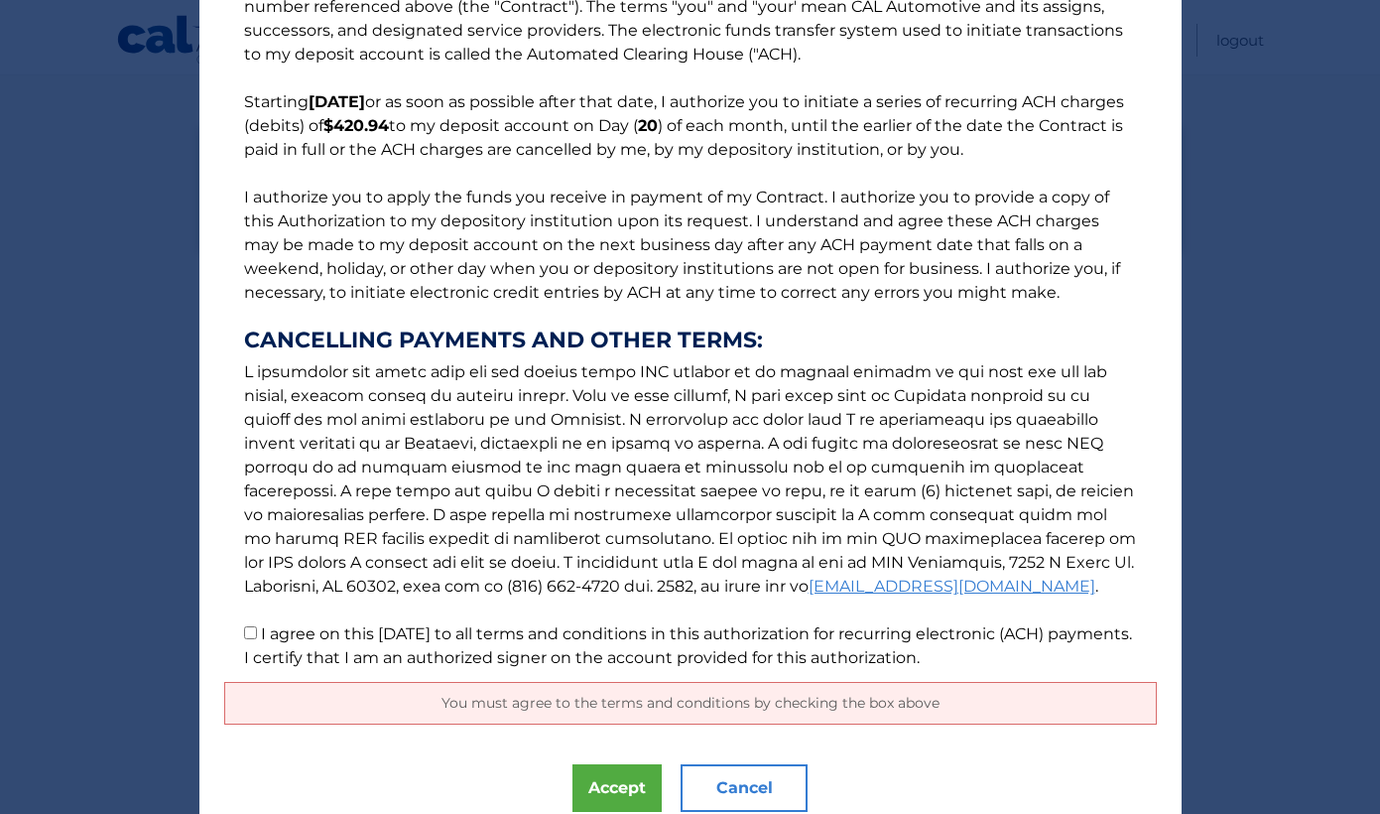
click at [252, 635] on input "I agree on this [DATE] to all terms and conditions in this authorization for re…" at bounding box center [250, 632] width 13 height 13
checkbox input "true"
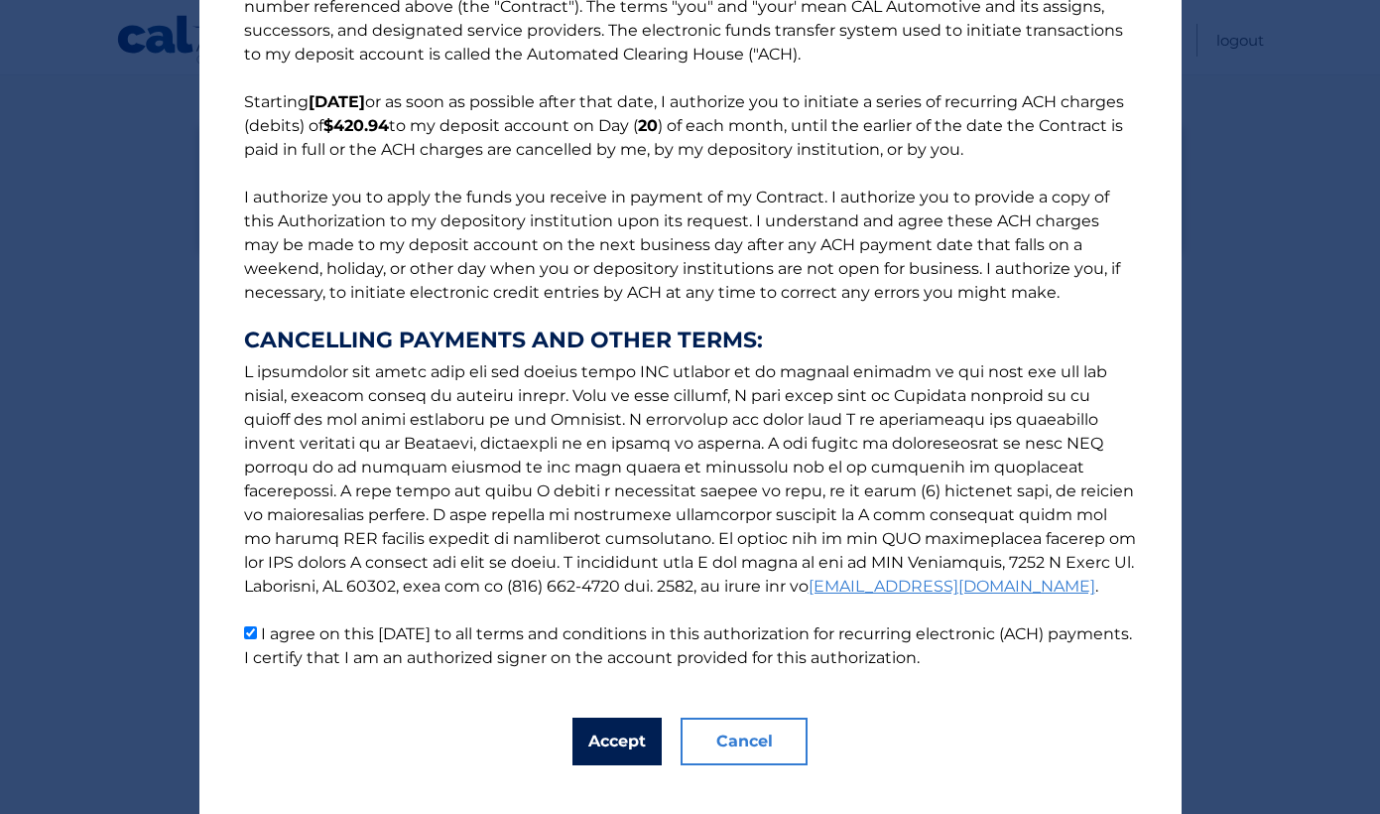
click at [594, 745] on button "Accept" at bounding box center [616, 741] width 89 height 48
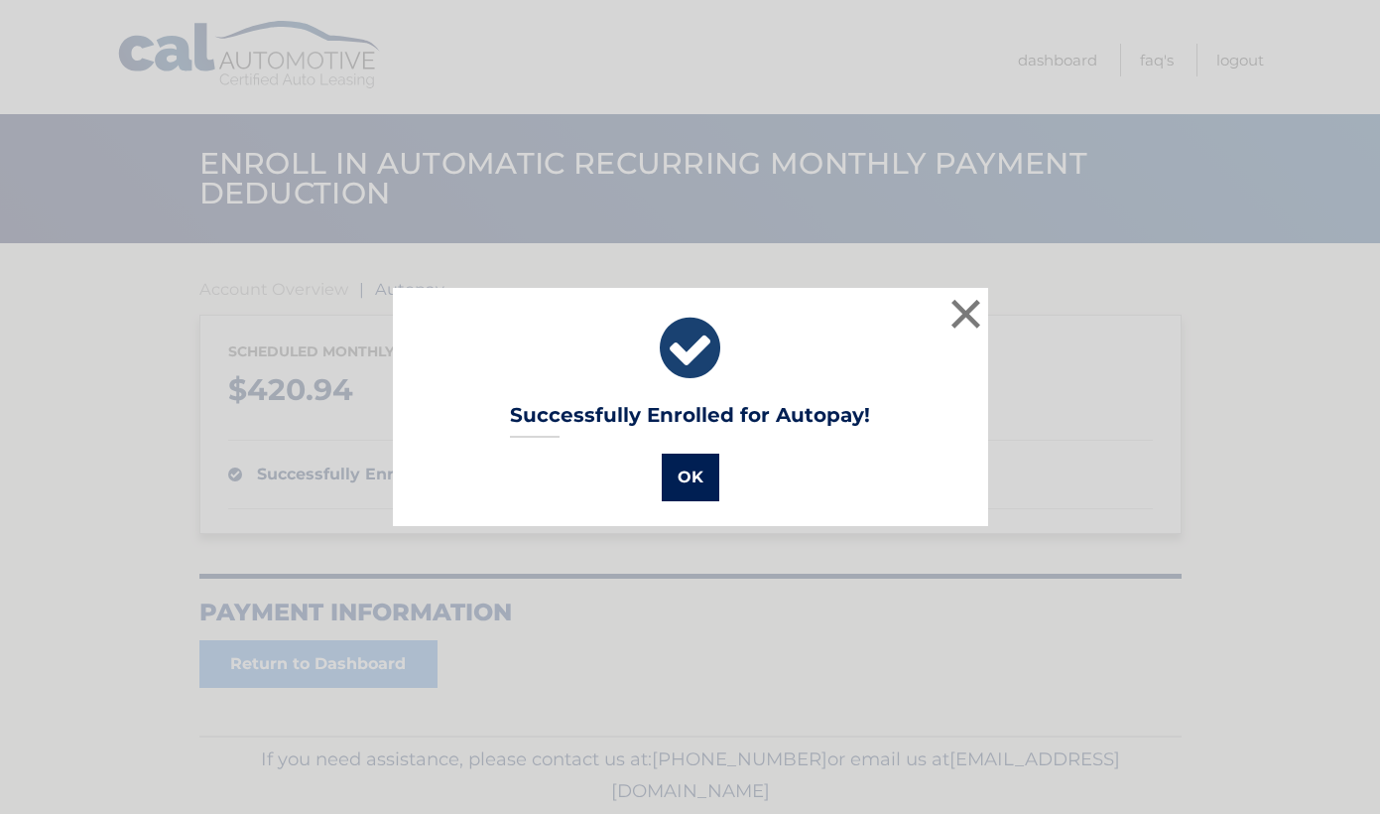
click at [698, 478] on button "OK" at bounding box center [691, 477] width 58 height 48
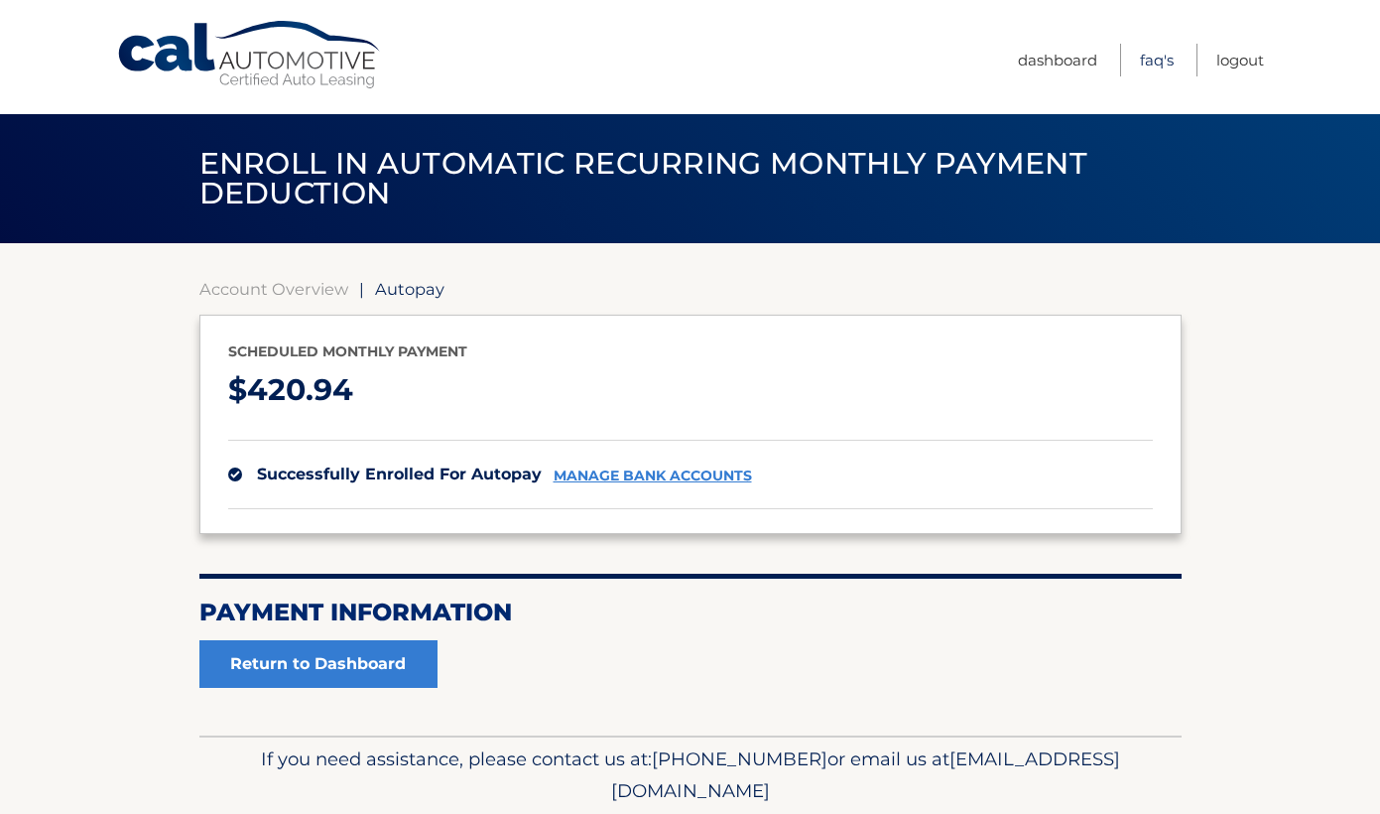
click at [1160, 61] on link "FAQ's" at bounding box center [1157, 60] width 34 height 33
